Goal: Information Seeking & Learning: Learn about a topic

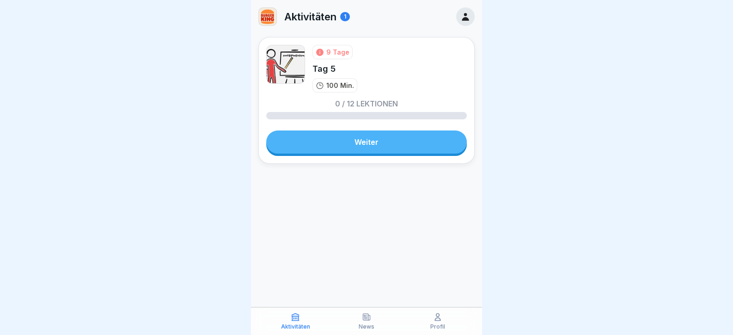
click at [334, 140] on link "Weiter" at bounding box center [366, 141] width 201 height 23
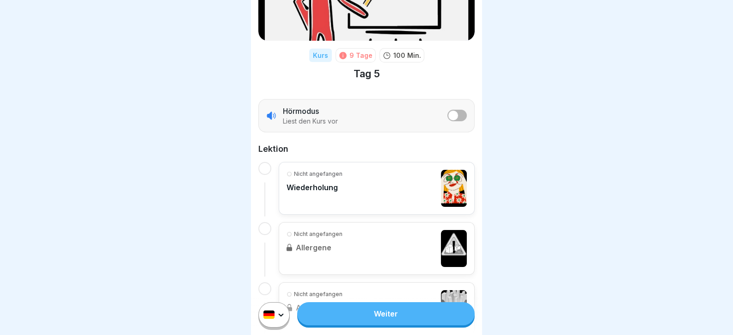
scroll to position [92, 0]
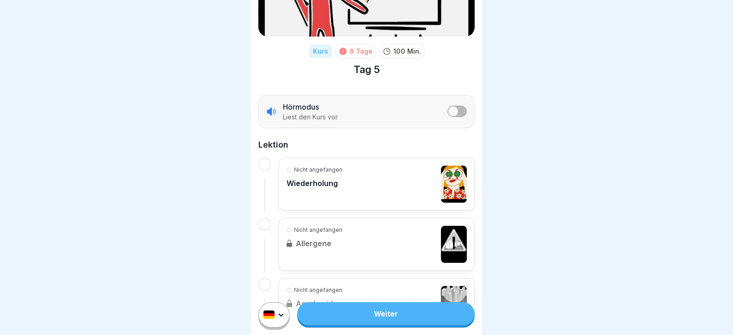
click at [227, 217] on div at bounding box center [366, 167] width 733 height 335
click at [407, 314] on link "Weiter" at bounding box center [385, 313] width 177 height 23
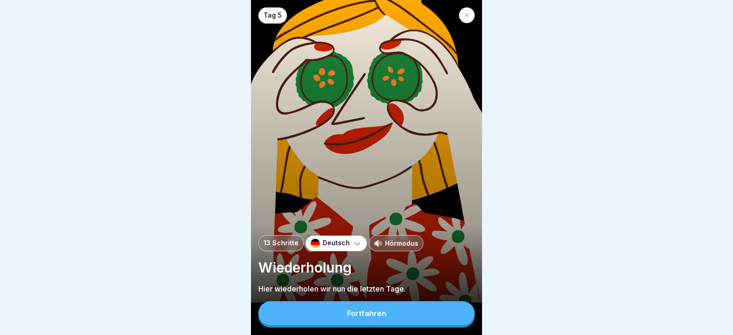
click at [408, 316] on button "Fortfahren" at bounding box center [366, 313] width 216 height 24
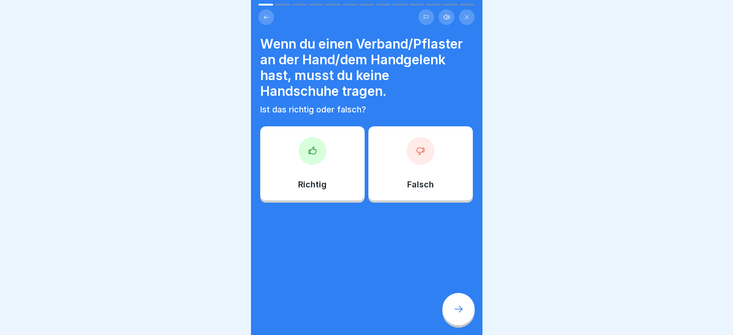
click at [292, 172] on div "Richtig" at bounding box center [312, 163] width 104 height 74
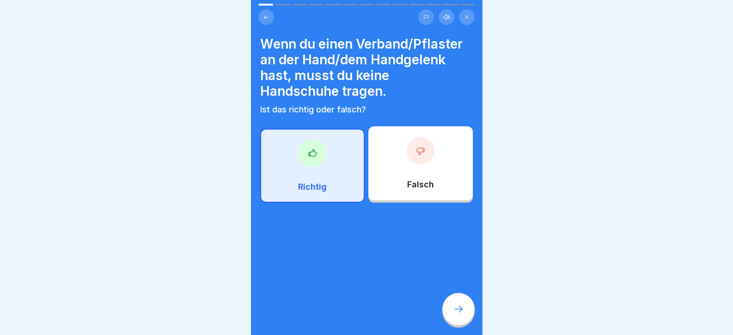
click at [455, 307] on div at bounding box center [458, 309] width 32 height 32
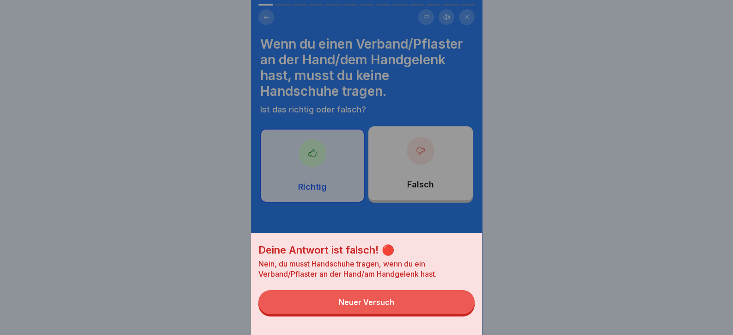
click at [448, 309] on button "Neuer Versuch" at bounding box center [366, 302] width 216 height 24
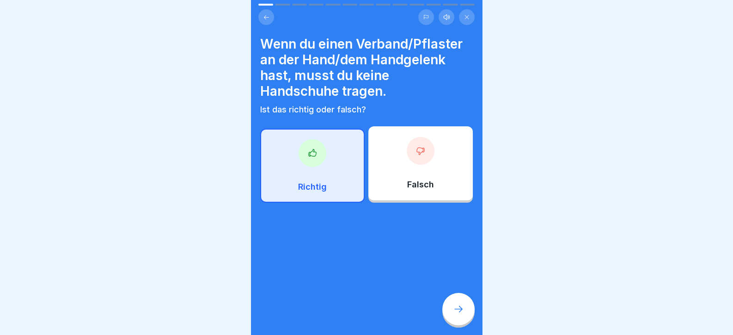
click at [414, 180] on p "Falsch" at bounding box center [420, 184] width 27 height 10
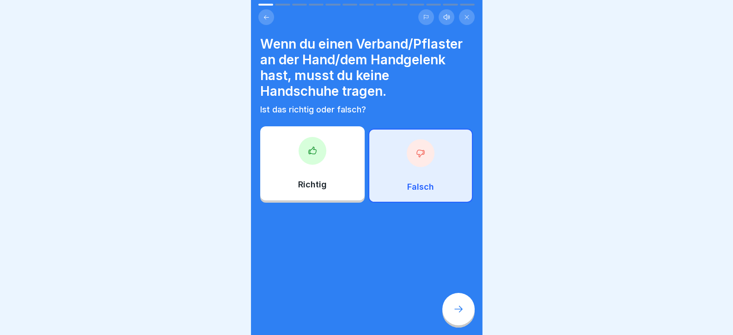
click at [465, 319] on div at bounding box center [458, 309] width 32 height 32
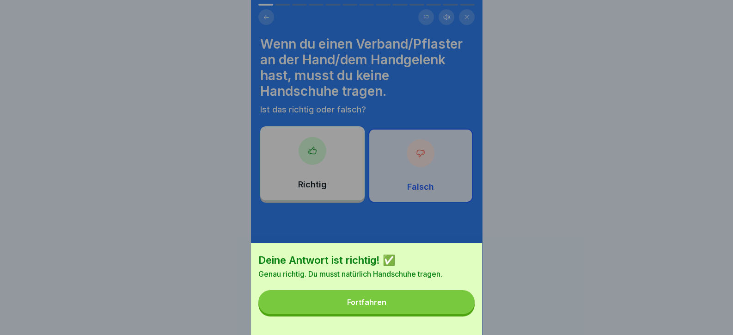
click at [441, 314] on button "Fortfahren" at bounding box center [366, 302] width 216 height 24
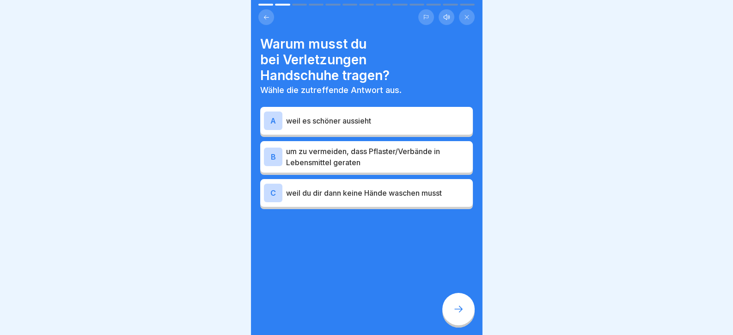
click at [330, 143] on div "B um zu vermeiden, dass Pflaster/Verbände in Lebensmittel geraten" at bounding box center [366, 156] width 213 height 31
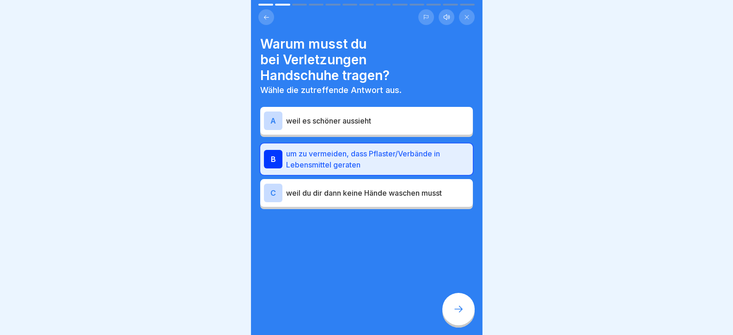
click at [458, 300] on div at bounding box center [458, 309] width 32 height 32
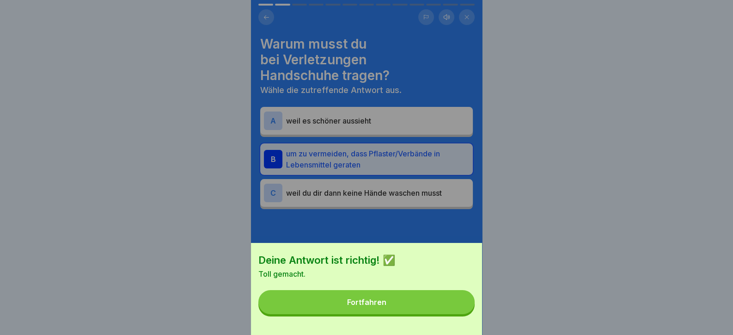
click at [454, 306] on button "Fortfahren" at bounding box center [366, 302] width 216 height 24
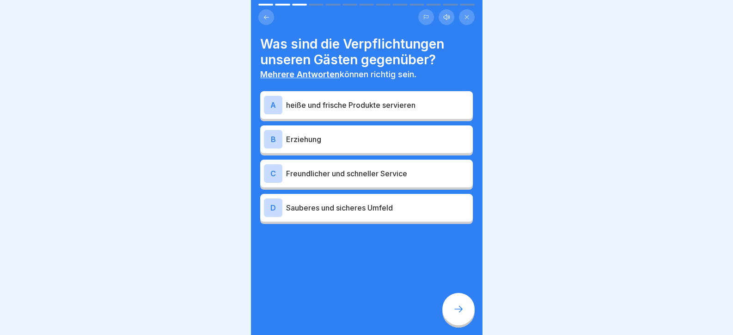
click at [334, 106] on p "heiße und frische Produkte servieren" at bounding box center [377, 104] width 183 height 11
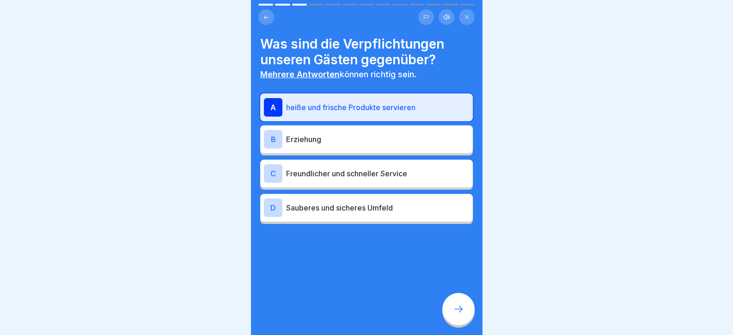
click at [351, 174] on p "Freundlicher und schneller Service" at bounding box center [377, 173] width 183 height 11
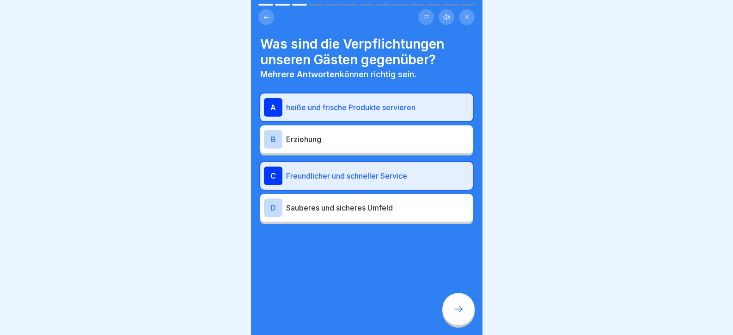
click at [366, 216] on div "D Sauberes und sicheres Umfeld" at bounding box center [366, 207] width 205 height 18
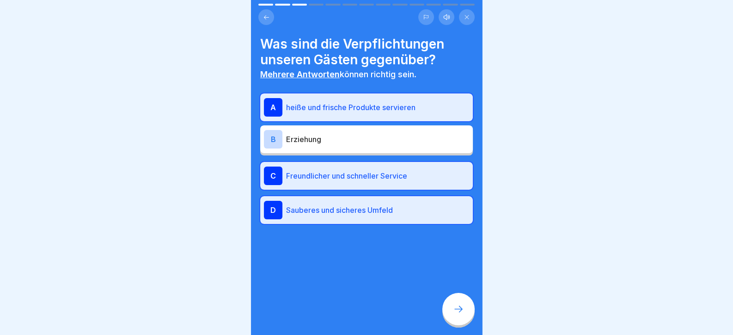
click at [451, 302] on div at bounding box center [458, 309] width 32 height 32
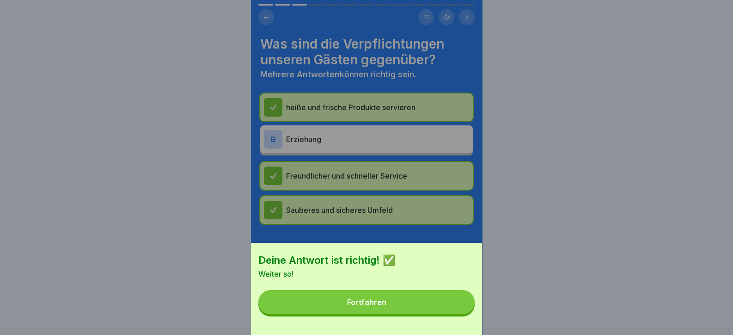
click at [446, 307] on button "Fortfahren" at bounding box center [366, 302] width 216 height 24
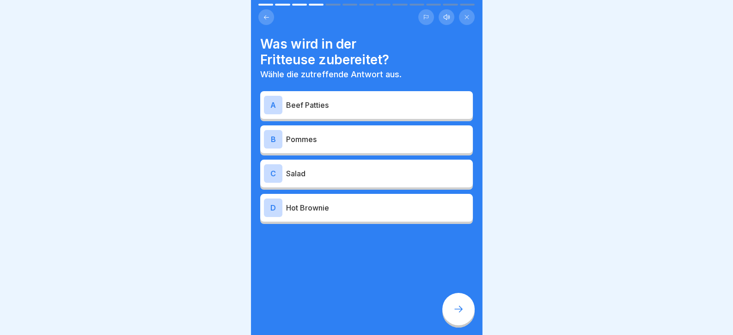
click at [311, 140] on p "Pommes" at bounding box center [377, 139] width 183 height 11
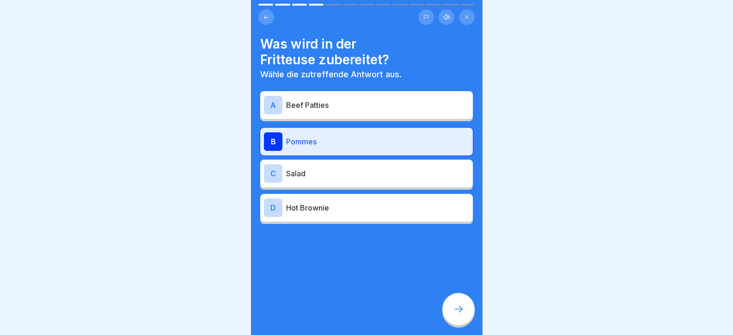
drag, startPoint x: 448, startPoint y: 313, endPoint x: 459, endPoint y: 320, distance: 13.7
click at [459, 320] on div at bounding box center [458, 309] width 32 height 32
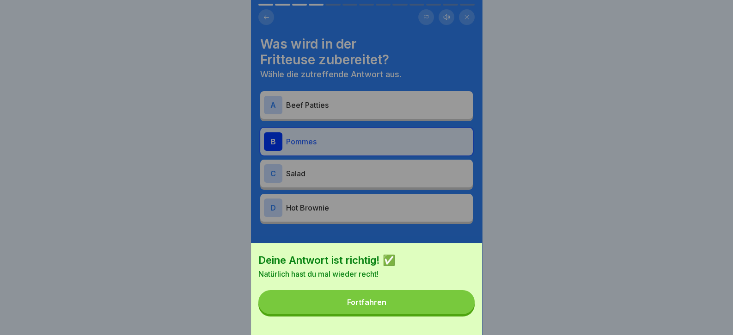
click at [452, 314] on button "Fortfahren" at bounding box center [366, 302] width 216 height 24
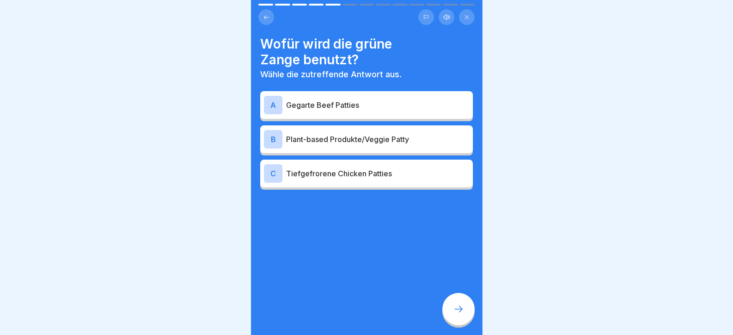
click at [329, 136] on p "Plant-based Produkte/Veggie Patty" at bounding box center [377, 139] width 183 height 11
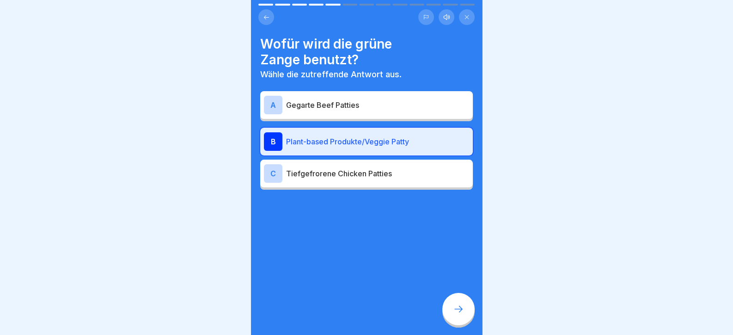
drag, startPoint x: 464, startPoint y: 325, endPoint x: 460, endPoint y: 322, distance: 5.3
click at [460, 322] on div at bounding box center [458, 309] width 32 height 32
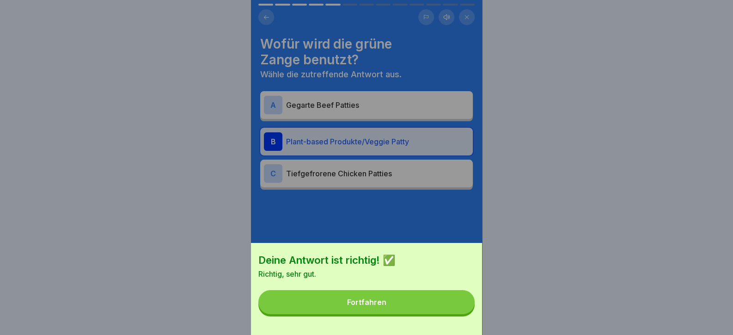
click at [438, 312] on button "Fortfahren" at bounding box center [366, 302] width 216 height 24
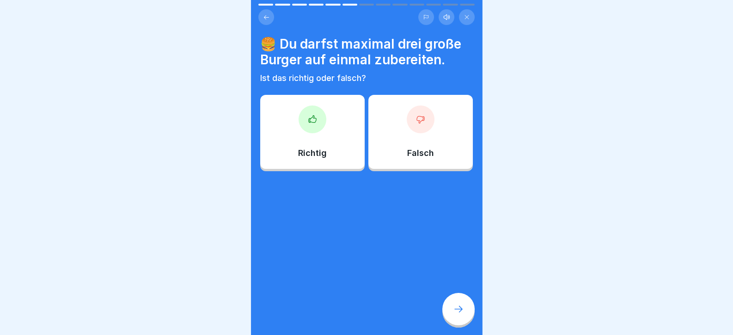
click at [324, 145] on div "Richtig" at bounding box center [312, 132] width 104 height 74
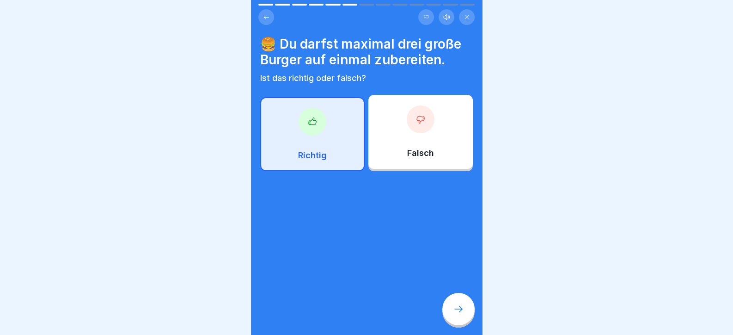
click at [405, 141] on div "Falsch" at bounding box center [420, 132] width 104 height 74
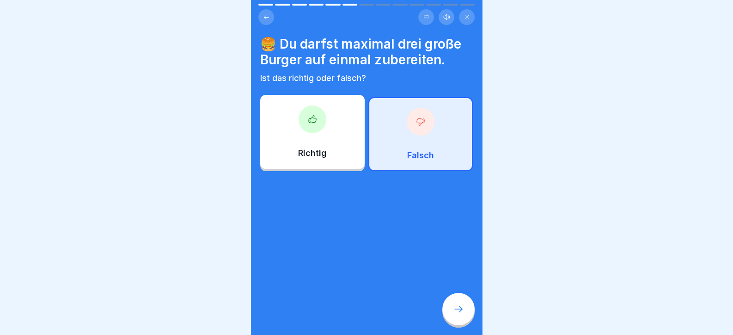
click at [458, 314] on icon at bounding box center [458, 308] width 11 height 11
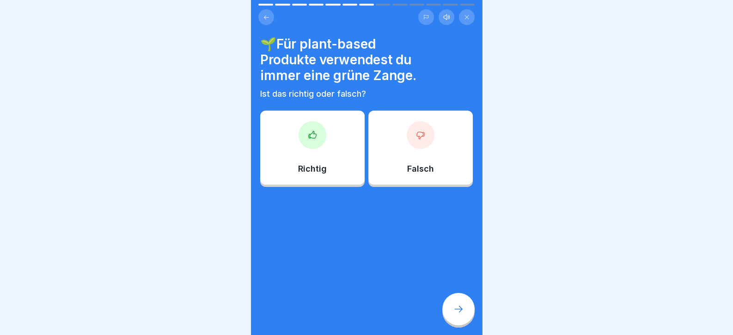
click at [324, 156] on div "Richtig" at bounding box center [312, 147] width 104 height 74
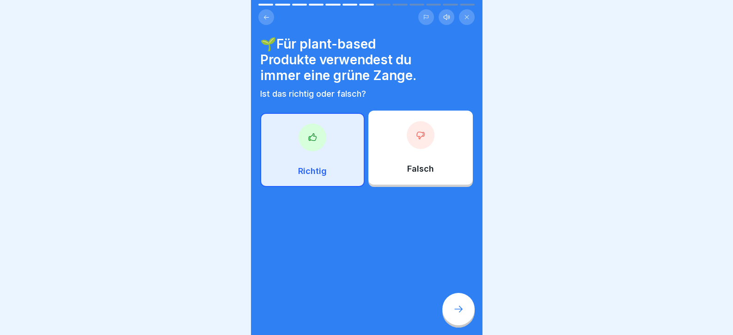
click at [467, 331] on div "🌱Für plant-based Produkte verwendest du immer eine grüne Zange. Ist das richtig…" at bounding box center [366, 167] width 231 height 335
click at [453, 322] on div at bounding box center [458, 309] width 32 height 32
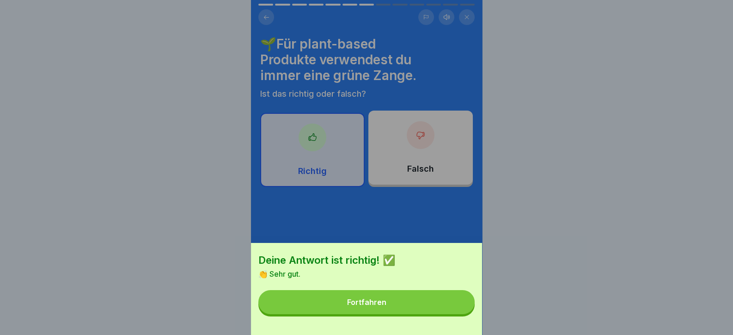
click at [439, 314] on button "Fortfahren" at bounding box center [366, 302] width 216 height 24
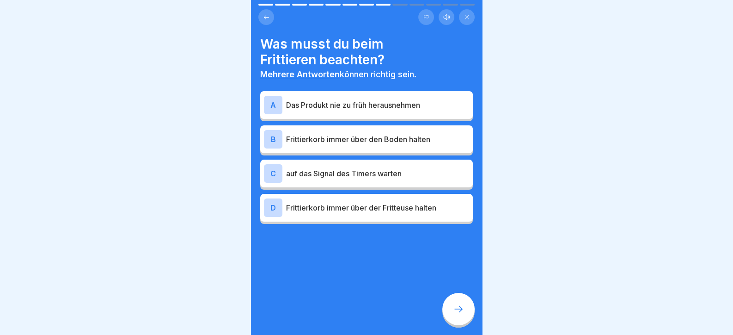
click at [333, 110] on p "Das Produkt nie zu früh herausnehmen" at bounding box center [377, 104] width 183 height 11
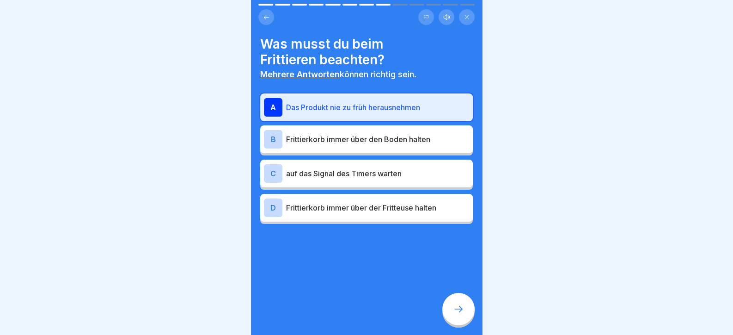
click at [340, 173] on p "auf das Signal des Timers warten" at bounding box center [377, 173] width 183 height 11
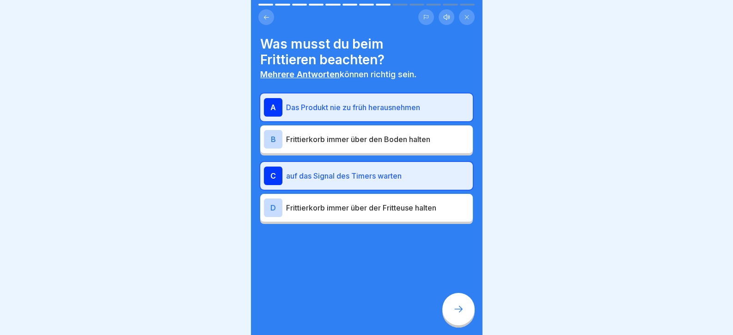
click at [386, 218] on div "D Frittierkorb immer über der Fritteuse halten" at bounding box center [366, 208] width 213 height 28
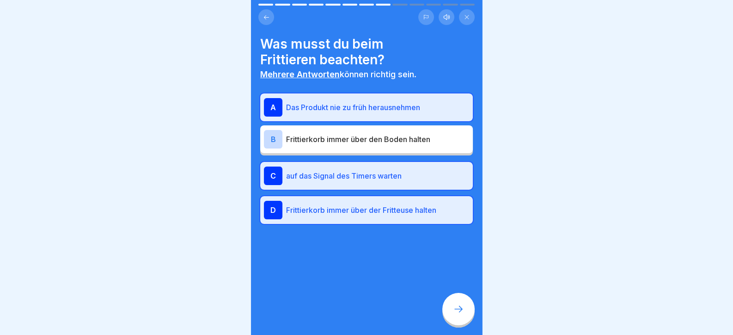
click at [459, 314] on icon at bounding box center [458, 308] width 11 height 11
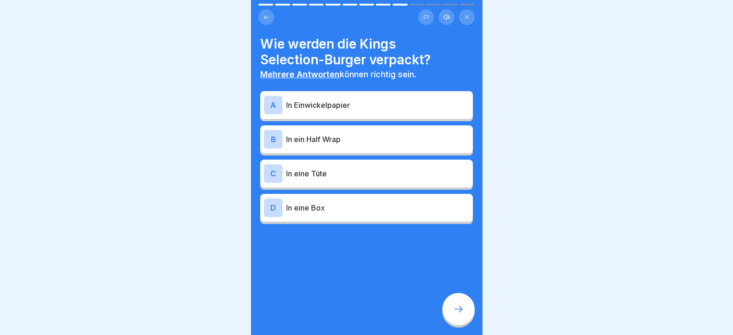
click at [344, 140] on p "In ein Half Wrap" at bounding box center [377, 139] width 183 height 11
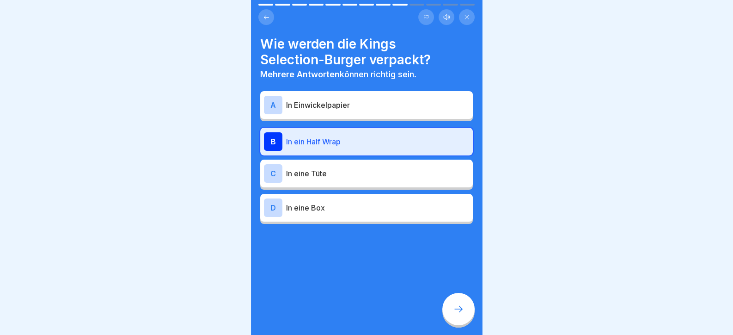
click at [365, 203] on p "In eine Box" at bounding box center [377, 207] width 183 height 11
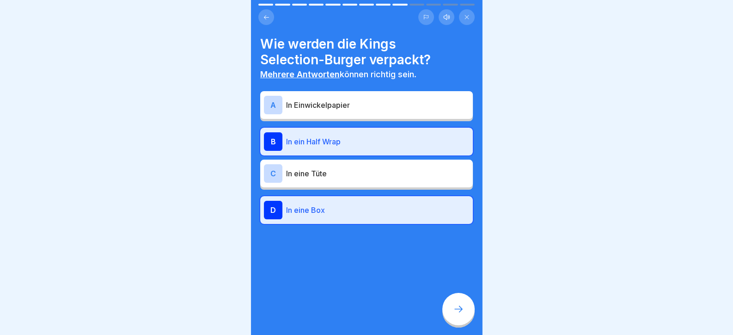
click at [461, 325] on div at bounding box center [458, 309] width 32 height 32
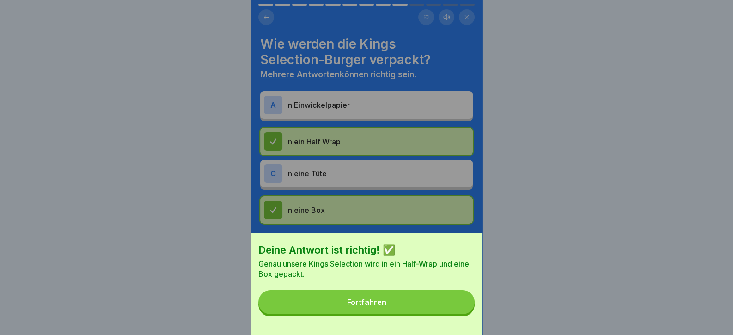
drag, startPoint x: 432, startPoint y: 313, endPoint x: 427, endPoint y: 305, distance: 9.7
click at [431, 313] on button "Fortfahren" at bounding box center [366, 302] width 216 height 24
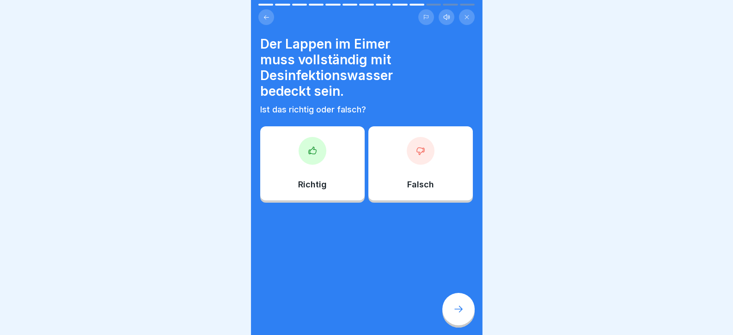
click at [330, 162] on div "Richtig" at bounding box center [312, 163] width 104 height 74
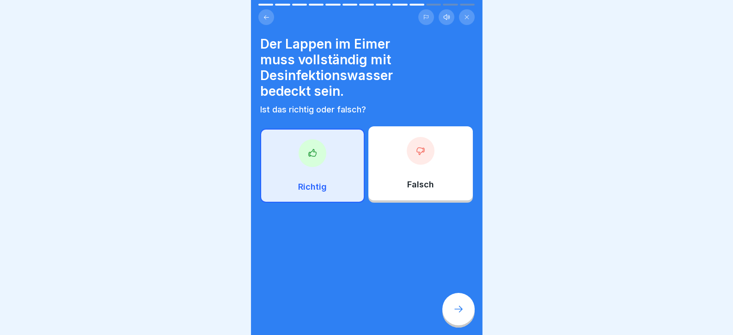
click at [464, 318] on div at bounding box center [458, 309] width 32 height 32
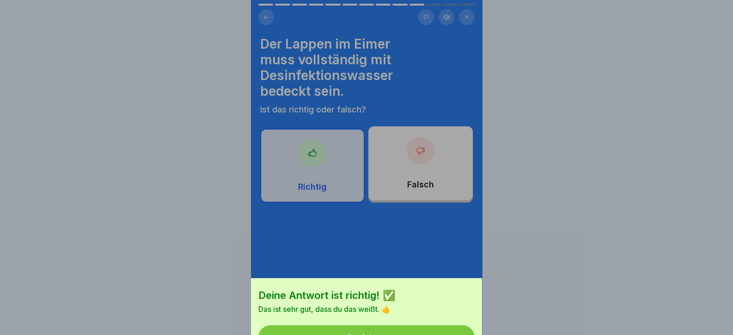
click at [422, 325] on button "Fortfahren" at bounding box center [366, 337] width 216 height 24
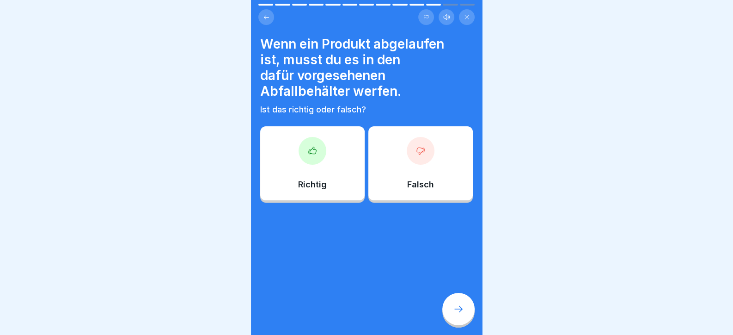
click at [340, 182] on div "Richtig" at bounding box center [312, 163] width 104 height 74
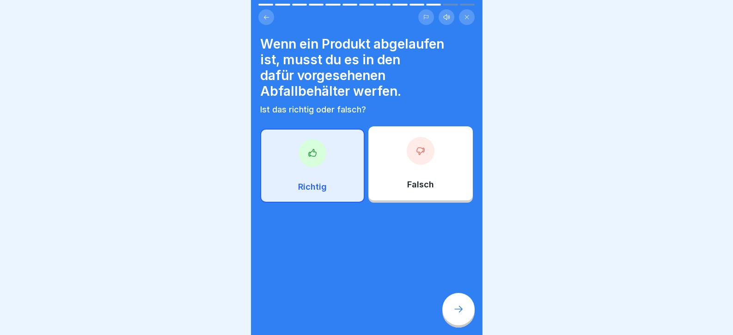
drag, startPoint x: 453, startPoint y: 307, endPoint x: 455, endPoint y: 312, distance: 5.0
click at [455, 312] on div at bounding box center [458, 309] width 32 height 32
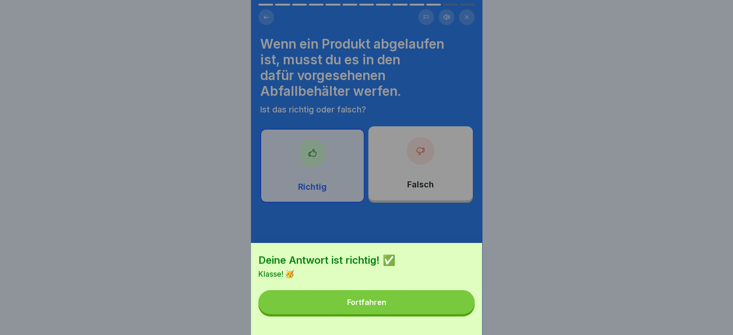
click at [421, 311] on button "Fortfahren" at bounding box center [366, 302] width 216 height 24
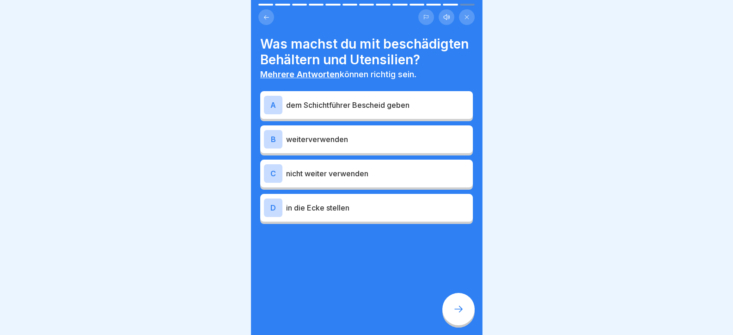
click at [340, 179] on p "nicht weiter verwenden" at bounding box center [377, 173] width 183 height 11
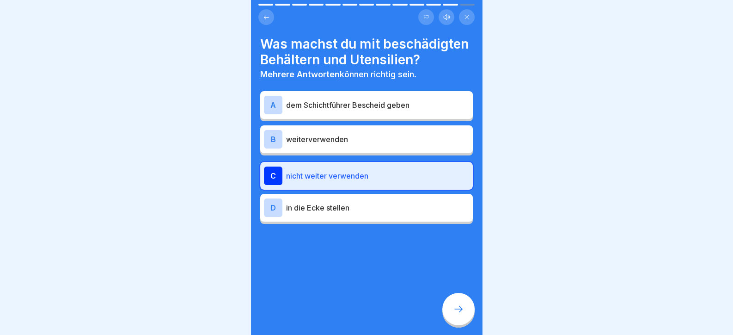
click at [342, 213] on p "in die Ecke stellen" at bounding box center [377, 207] width 183 height 11
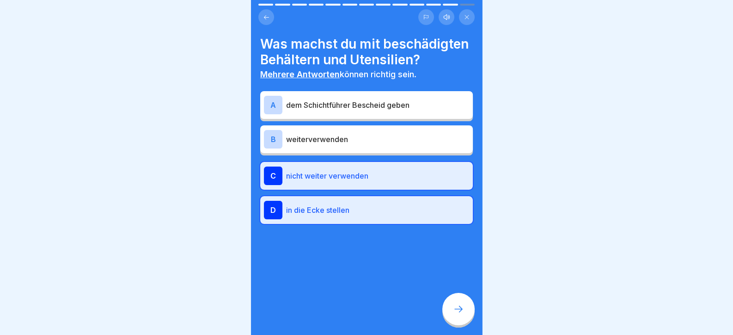
click at [349, 110] on p "dem Schichtführer Bescheid geben" at bounding box center [377, 104] width 183 height 11
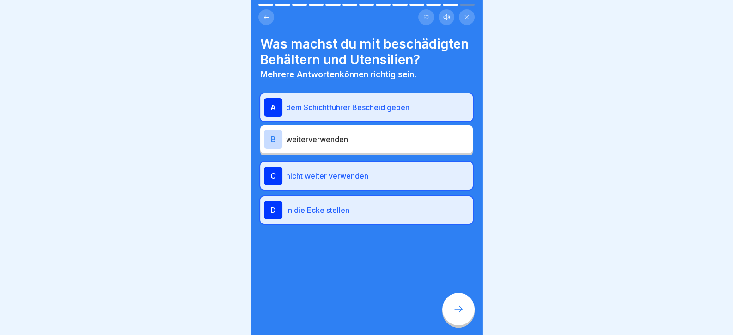
click at [364, 215] on p "in die Ecke stellen" at bounding box center [377, 209] width 183 height 11
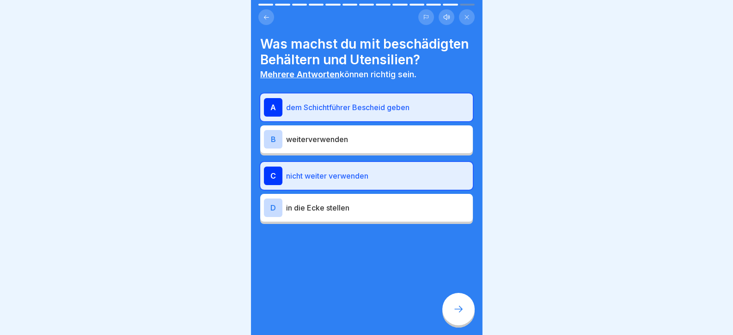
click at [461, 314] on icon at bounding box center [458, 308] width 11 height 11
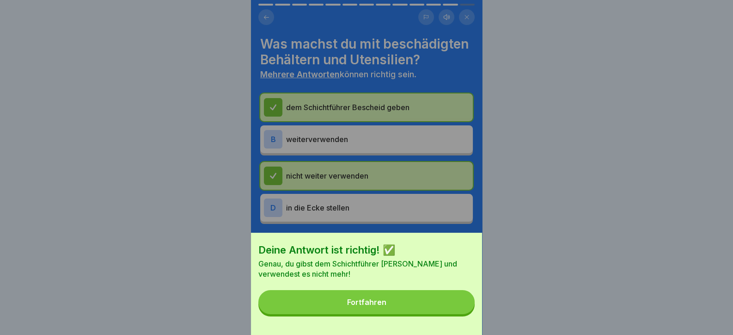
click at [440, 314] on button "Fortfahren" at bounding box center [366, 302] width 216 height 24
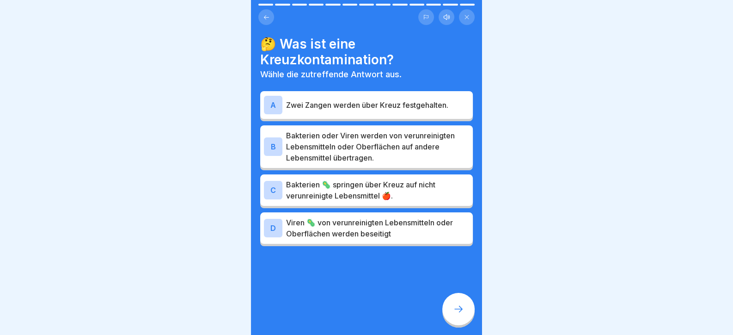
click at [355, 140] on p "Bakterien oder Viren werden von verunreinigten Lebensmitteln oder Oberflächen a…" at bounding box center [377, 146] width 183 height 33
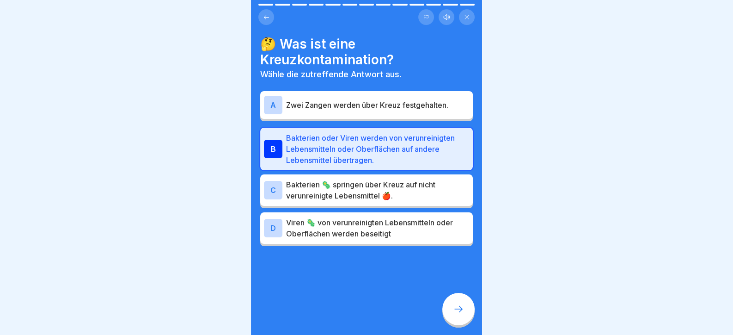
click at [451, 323] on div at bounding box center [458, 309] width 32 height 32
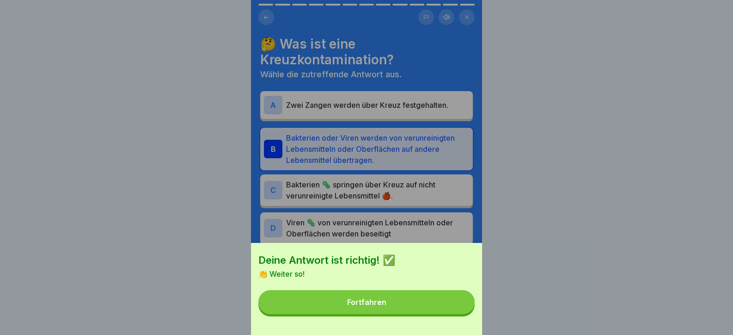
drag, startPoint x: 430, startPoint y: 311, endPoint x: 417, endPoint y: 264, distance: 48.1
click at [430, 310] on button "Fortfahren" at bounding box center [366, 302] width 216 height 24
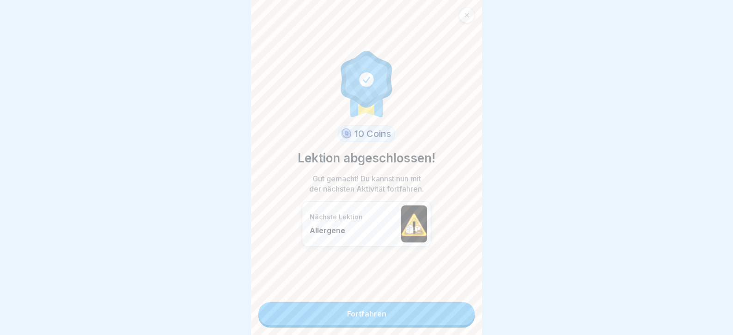
click at [393, 307] on link "Fortfahren" at bounding box center [366, 313] width 216 height 23
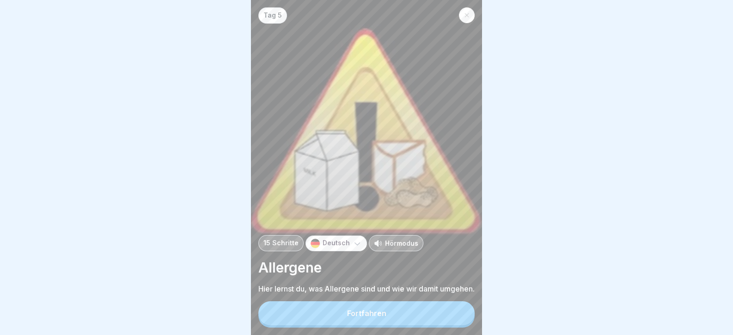
drag, startPoint x: 393, startPoint y: 307, endPoint x: 437, endPoint y: 316, distance: 45.3
click at [437, 316] on button "Fortfahren" at bounding box center [366, 313] width 216 height 24
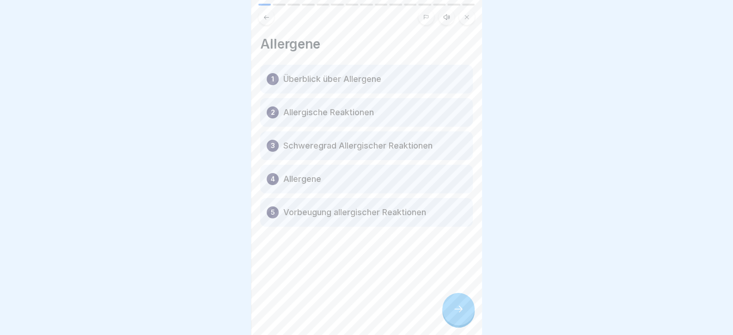
click at [437, 316] on div "Allergene 1 Überblick über Allergene 2 Allergische Reaktionen 3 Schweregrad All…" at bounding box center [366, 167] width 231 height 335
click at [465, 321] on div at bounding box center [458, 309] width 32 height 32
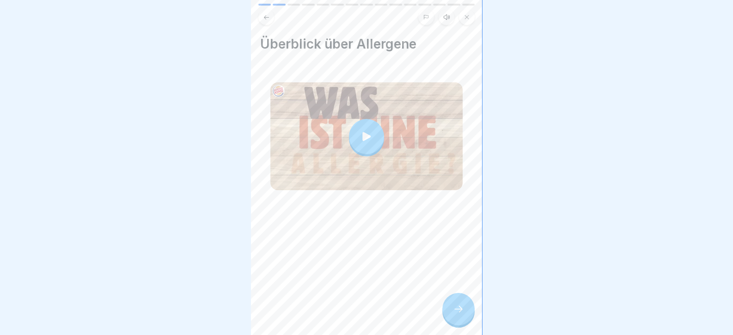
click at [463, 314] on icon at bounding box center [458, 308] width 11 height 11
click at [467, 320] on div at bounding box center [458, 309] width 32 height 32
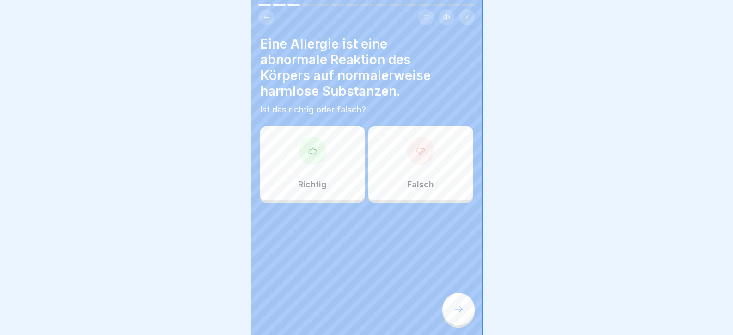
click at [333, 167] on div "Richtig" at bounding box center [312, 163] width 104 height 74
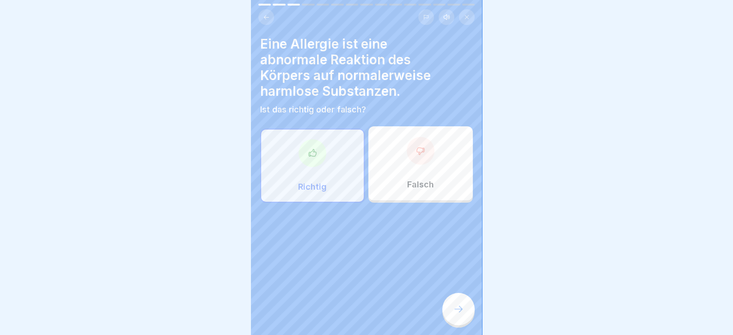
click at [454, 314] on icon at bounding box center [458, 308] width 11 height 11
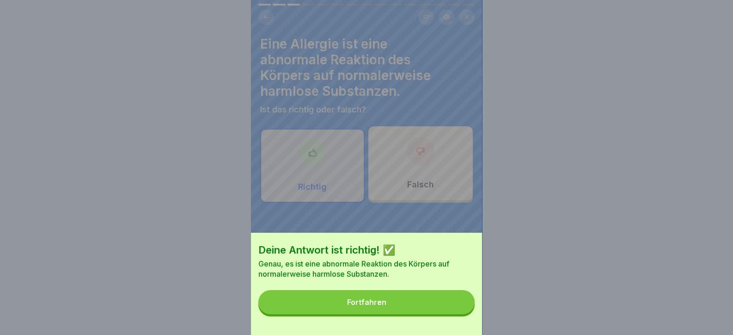
click at [451, 314] on button "Fortfahren" at bounding box center [366, 302] width 216 height 24
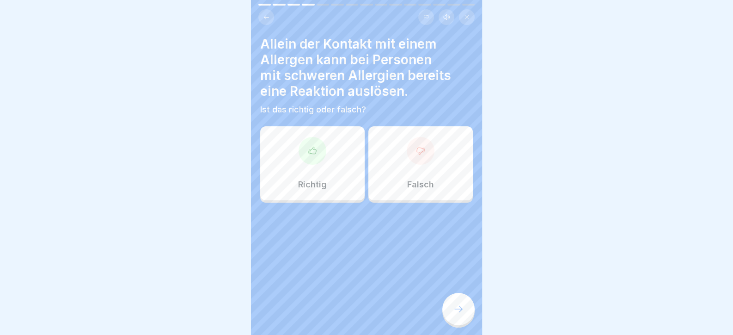
click at [321, 169] on div "Richtig" at bounding box center [312, 163] width 104 height 74
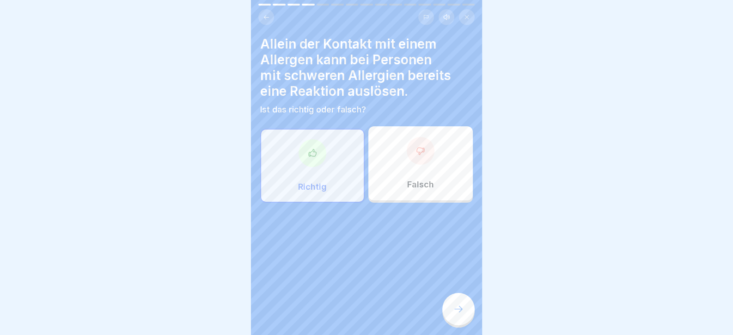
click at [457, 323] on div at bounding box center [458, 309] width 32 height 32
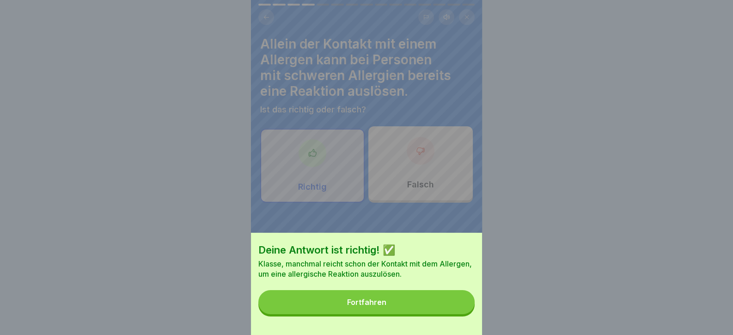
click at [452, 314] on button "Fortfahren" at bounding box center [366, 302] width 216 height 24
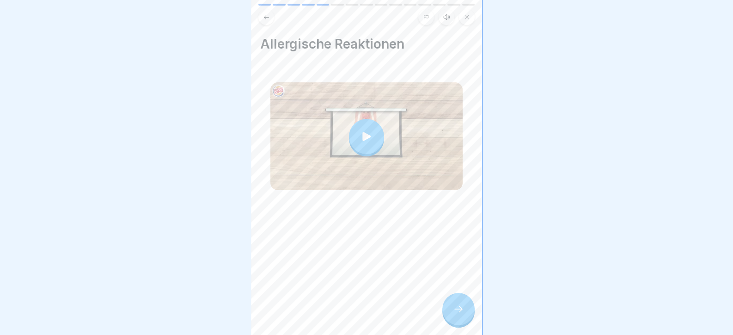
click at [452, 319] on div at bounding box center [458, 309] width 32 height 32
click at [450, 321] on div at bounding box center [458, 309] width 32 height 32
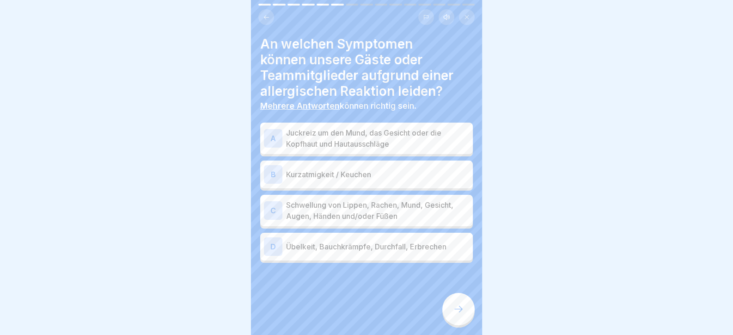
click at [357, 130] on p "Juckreiz um den Mund, das Gesicht oder die Kopfhaut und Hautausschläge" at bounding box center [377, 138] width 183 height 22
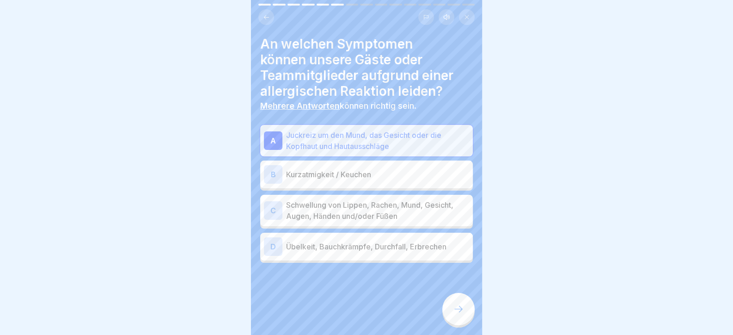
click at [358, 169] on p "Kurzatmigkeit / Keuchen" at bounding box center [377, 174] width 183 height 11
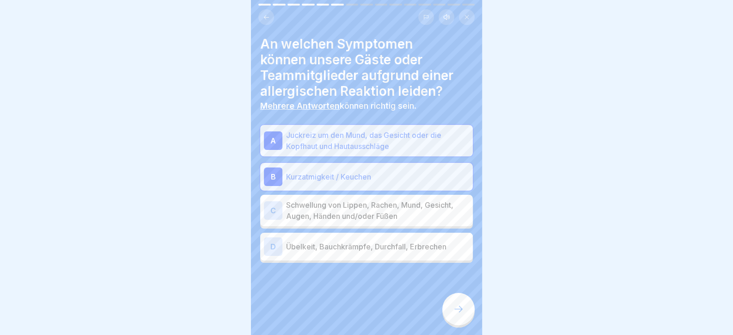
click at [354, 211] on p "Schwellung von Lippen, Rachen, Mund, Gesicht, Augen, Händen und/oder Füßen" at bounding box center [377, 210] width 183 height 22
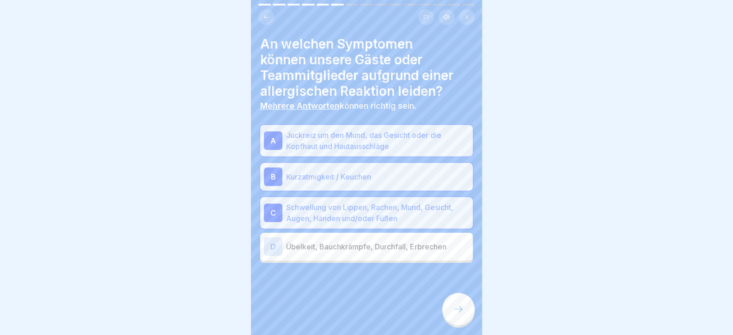
click at [354, 247] on p "Übelkeit, Bauchkrämpfe, Durchfall, Erbrechen" at bounding box center [377, 246] width 183 height 11
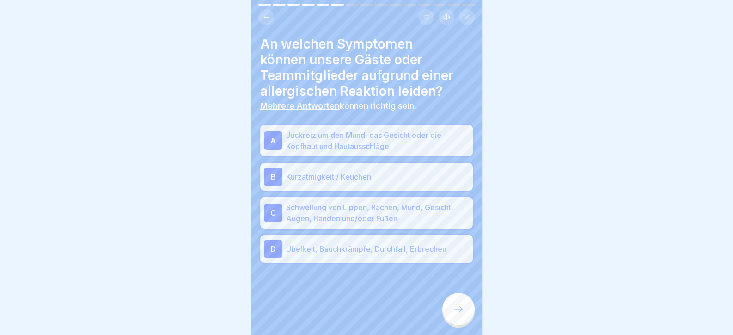
click at [447, 318] on div at bounding box center [458, 309] width 32 height 32
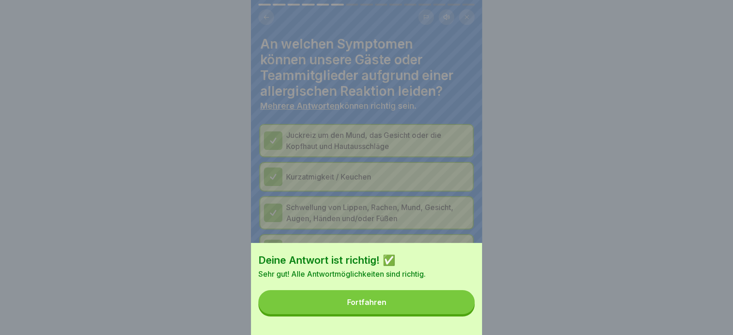
click at [447, 314] on button "Fortfahren" at bounding box center [366, 302] width 216 height 24
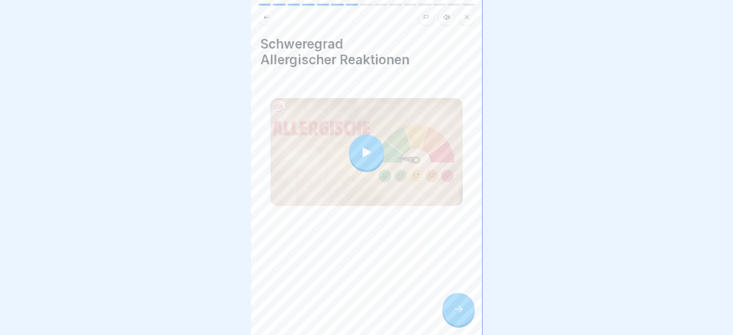
click at [454, 314] on icon at bounding box center [458, 308] width 11 height 11
click at [453, 314] on icon at bounding box center [458, 308] width 11 height 11
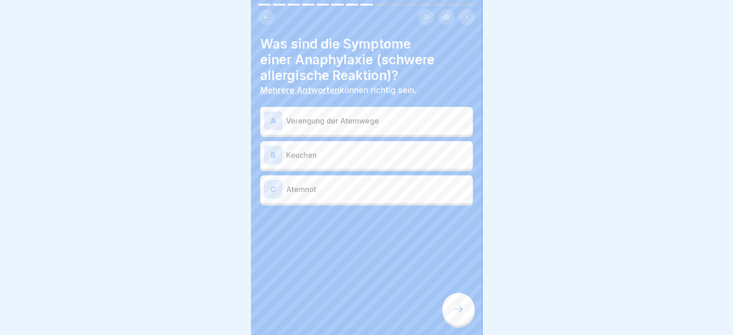
click at [326, 128] on div "A Verengung der Atemwege" at bounding box center [366, 120] width 205 height 18
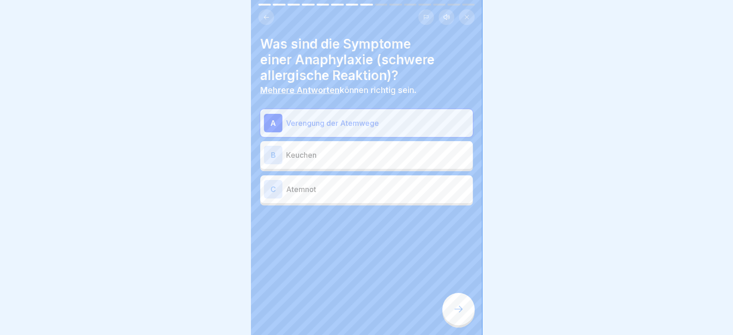
click at [322, 161] on div "B Keuchen" at bounding box center [366, 155] width 205 height 18
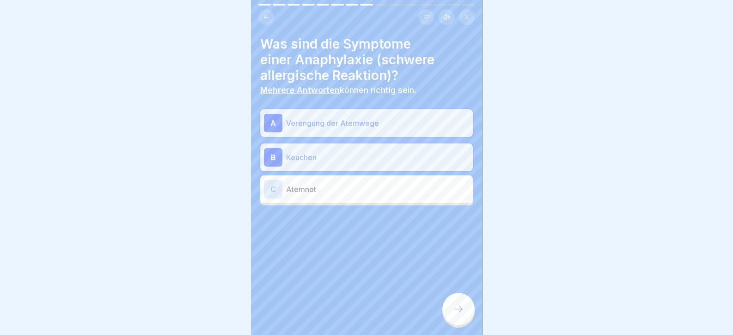
click at [326, 189] on p "Atemnot" at bounding box center [377, 188] width 183 height 11
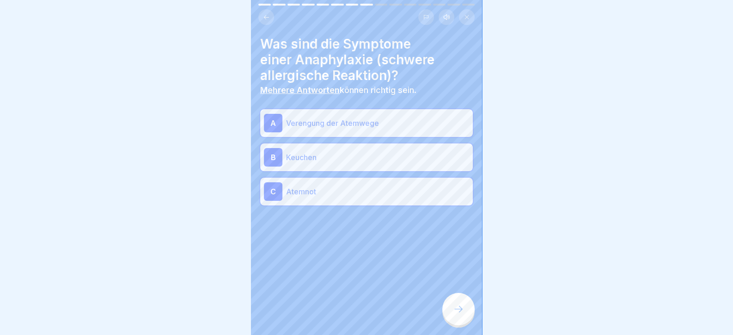
click at [463, 319] on div at bounding box center [458, 309] width 32 height 32
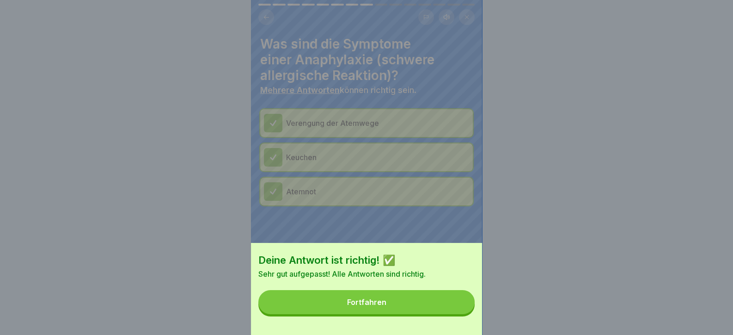
click at [459, 314] on button "Fortfahren" at bounding box center [366, 302] width 216 height 24
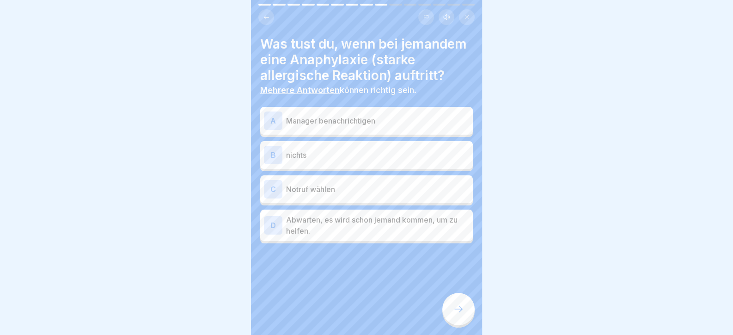
click at [345, 126] on p "Manager benachrichtigen" at bounding box center [377, 120] width 183 height 11
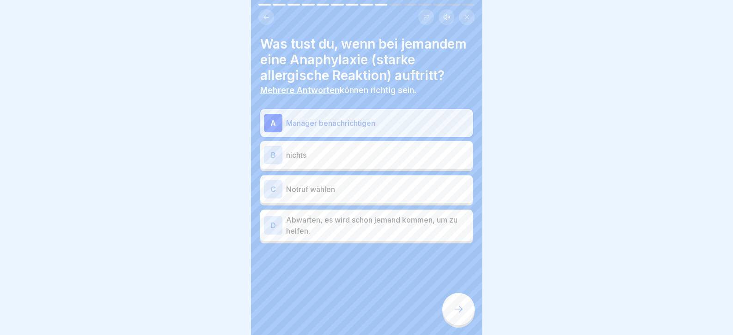
click at [340, 195] on p "Notruf wählen" at bounding box center [377, 188] width 183 height 11
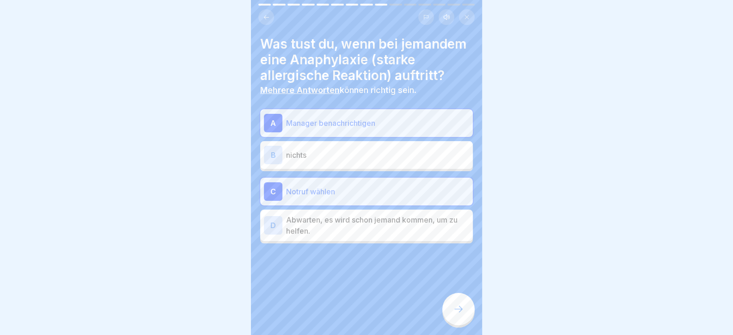
click at [458, 314] on icon at bounding box center [458, 308] width 11 height 11
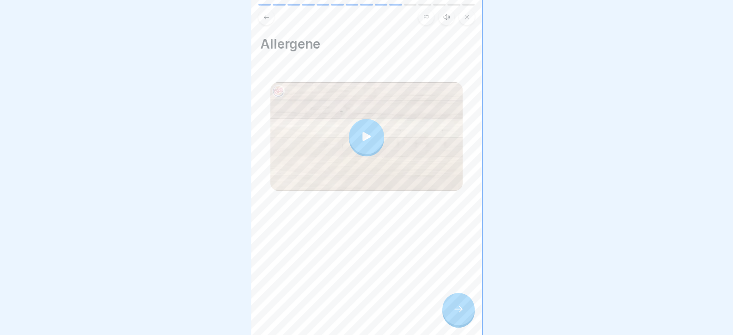
click at [473, 322] on div at bounding box center [458, 309] width 32 height 32
